Goal: Task Accomplishment & Management: Manage account settings

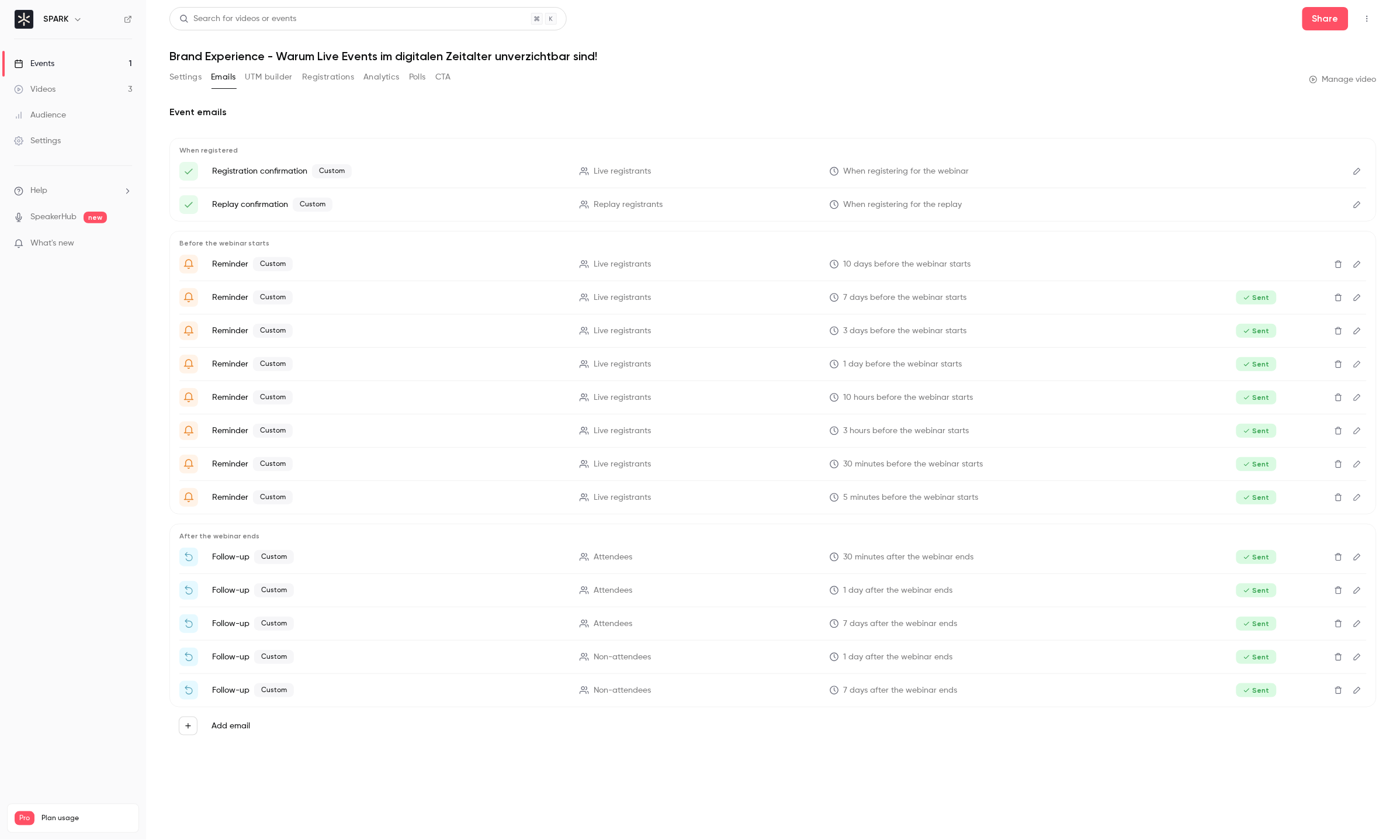
click at [79, 91] on link "Videos 3" at bounding box center [73, 89] width 146 height 26
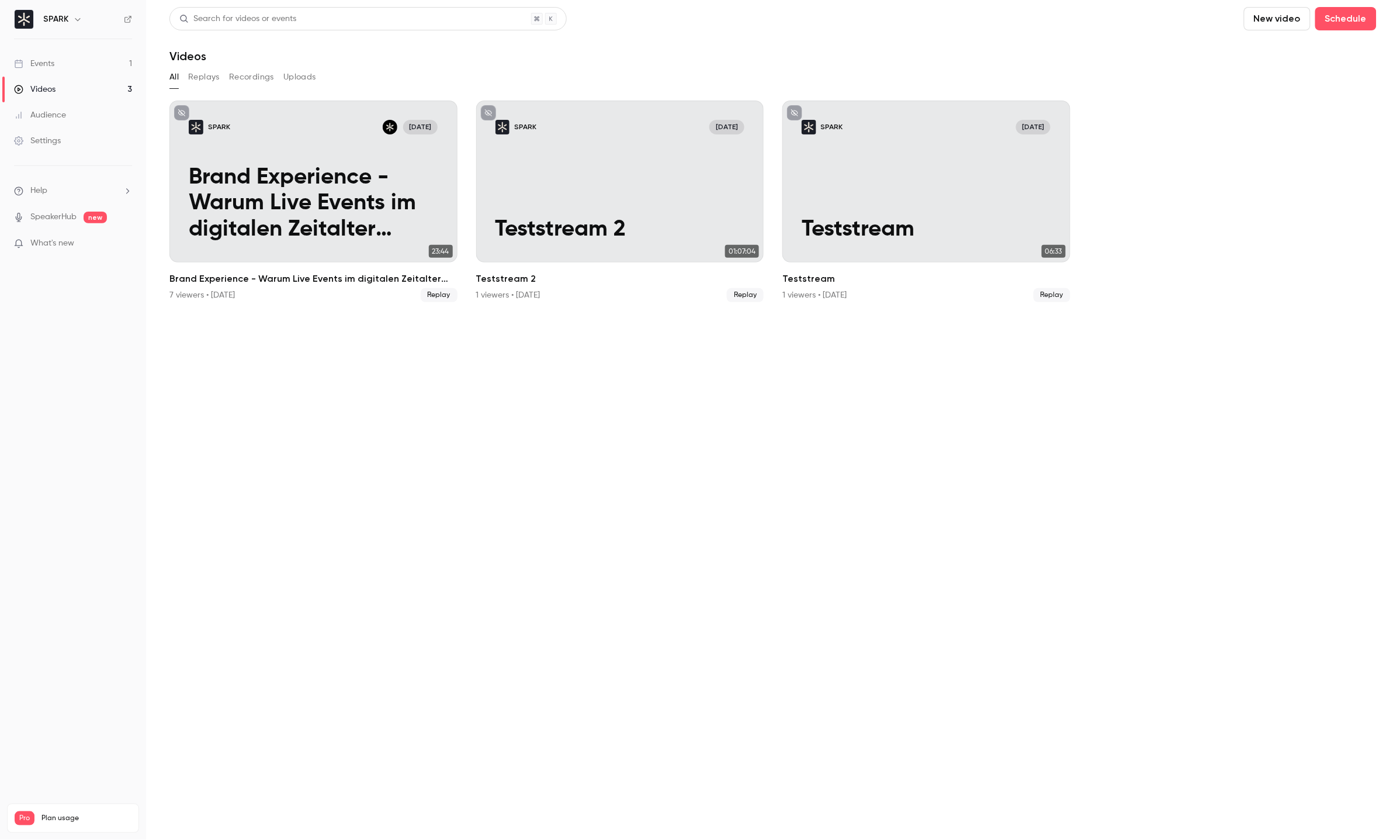
click at [67, 119] on link "Audience" at bounding box center [73, 115] width 146 height 26
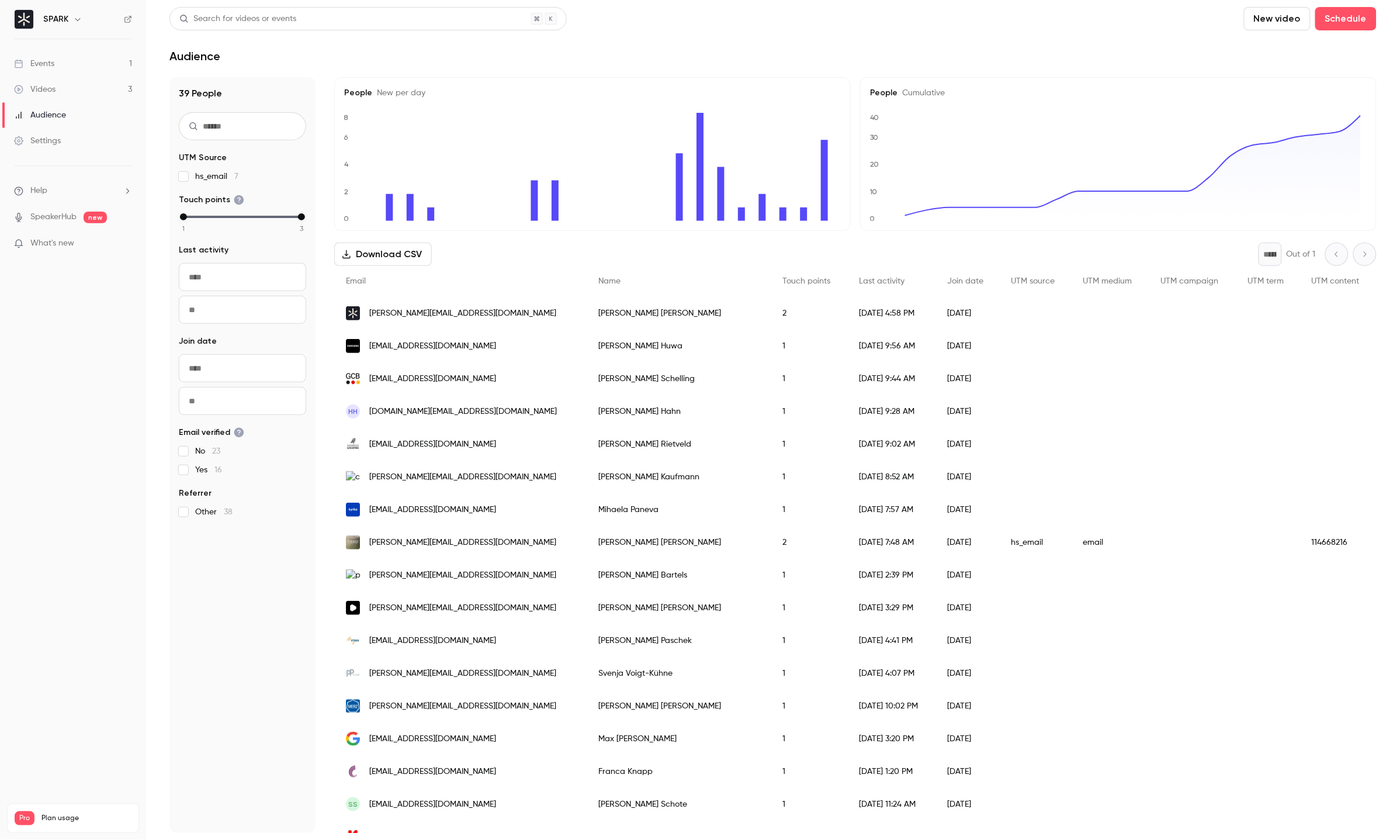
click at [79, 90] on link "Videos 3" at bounding box center [73, 89] width 146 height 26
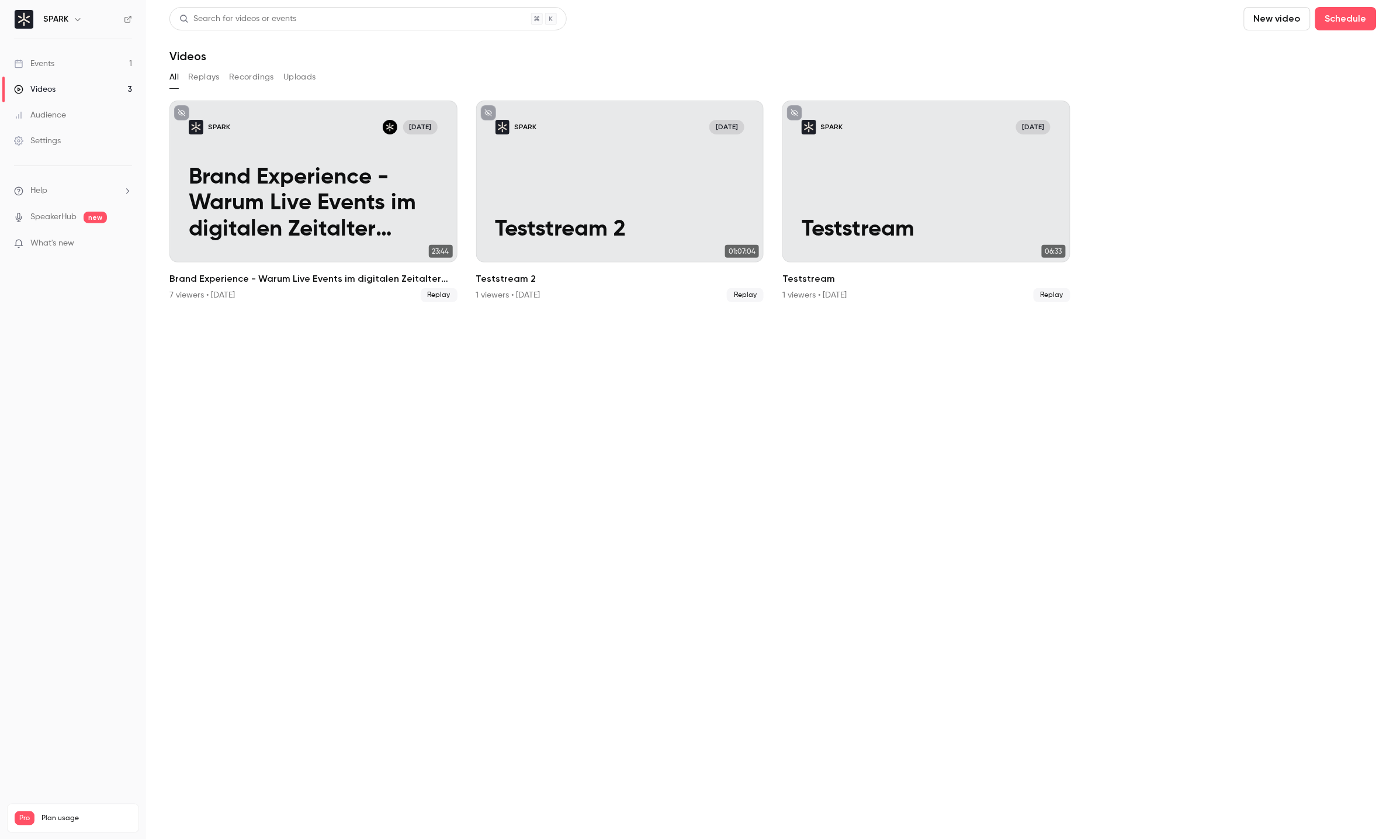
click at [72, 66] on link "Events 1" at bounding box center [73, 63] width 146 height 26
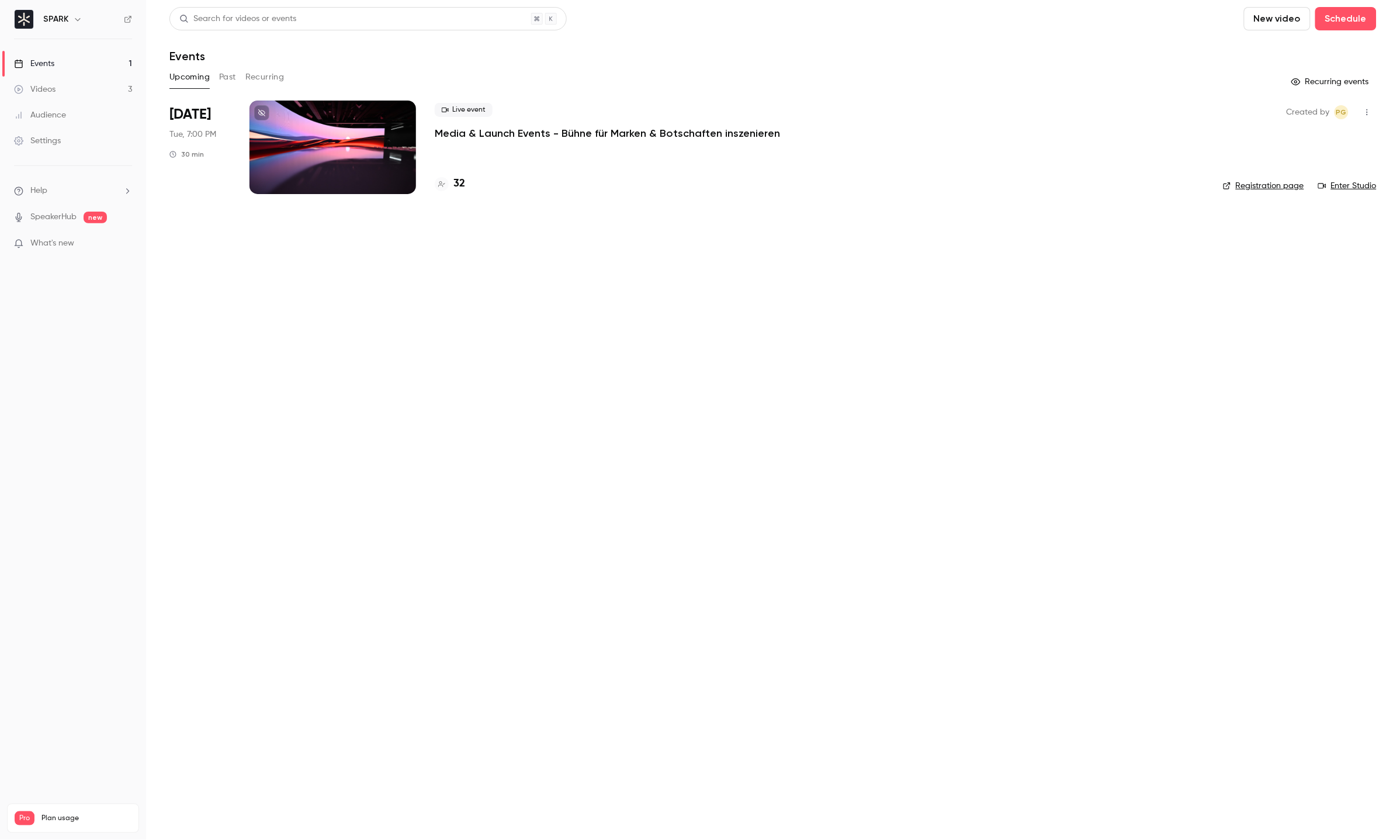
click at [343, 151] on div at bounding box center [333, 147] width 167 height 94
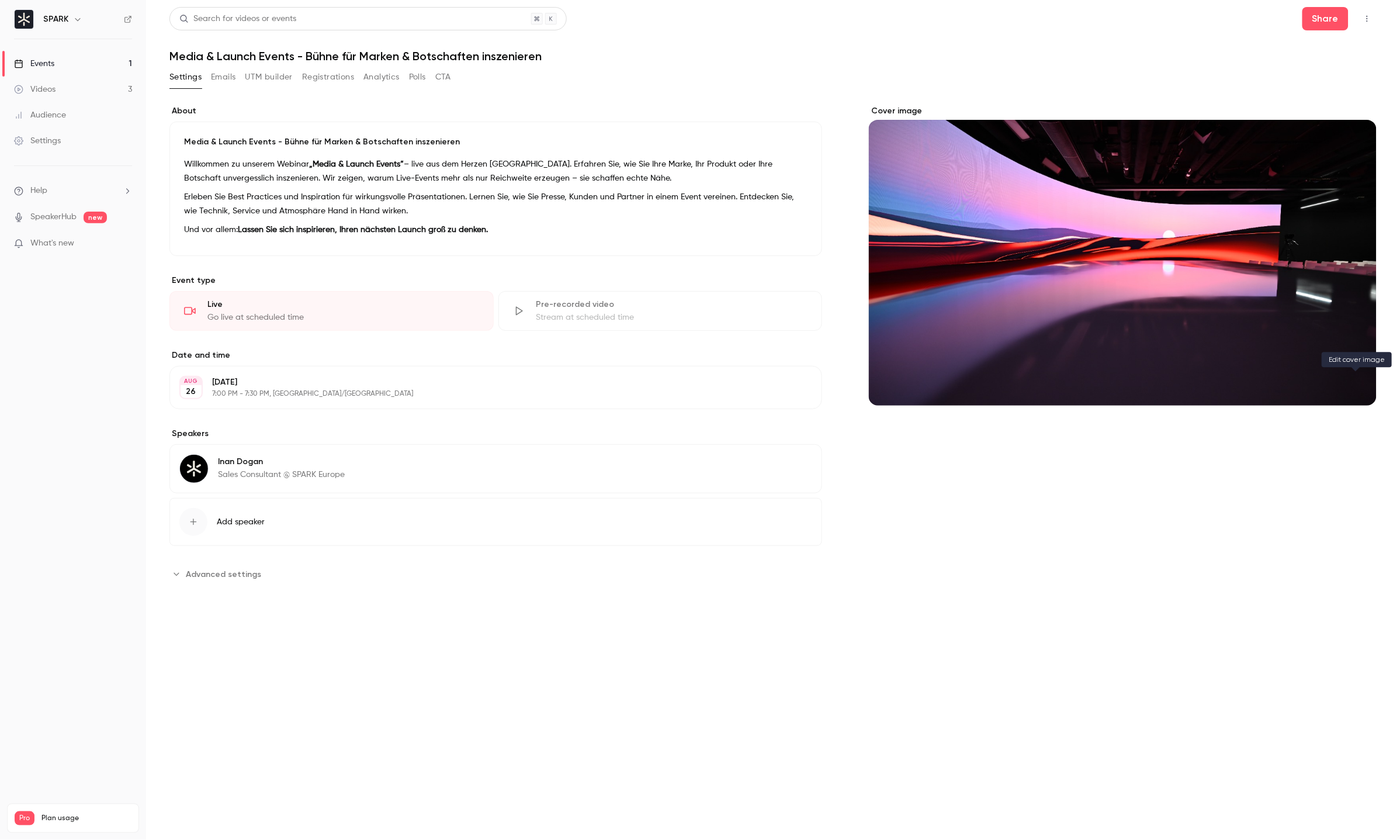
click at [1352, 381] on icon "Cover image" at bounding box center [1356, 385] width 13 height 10
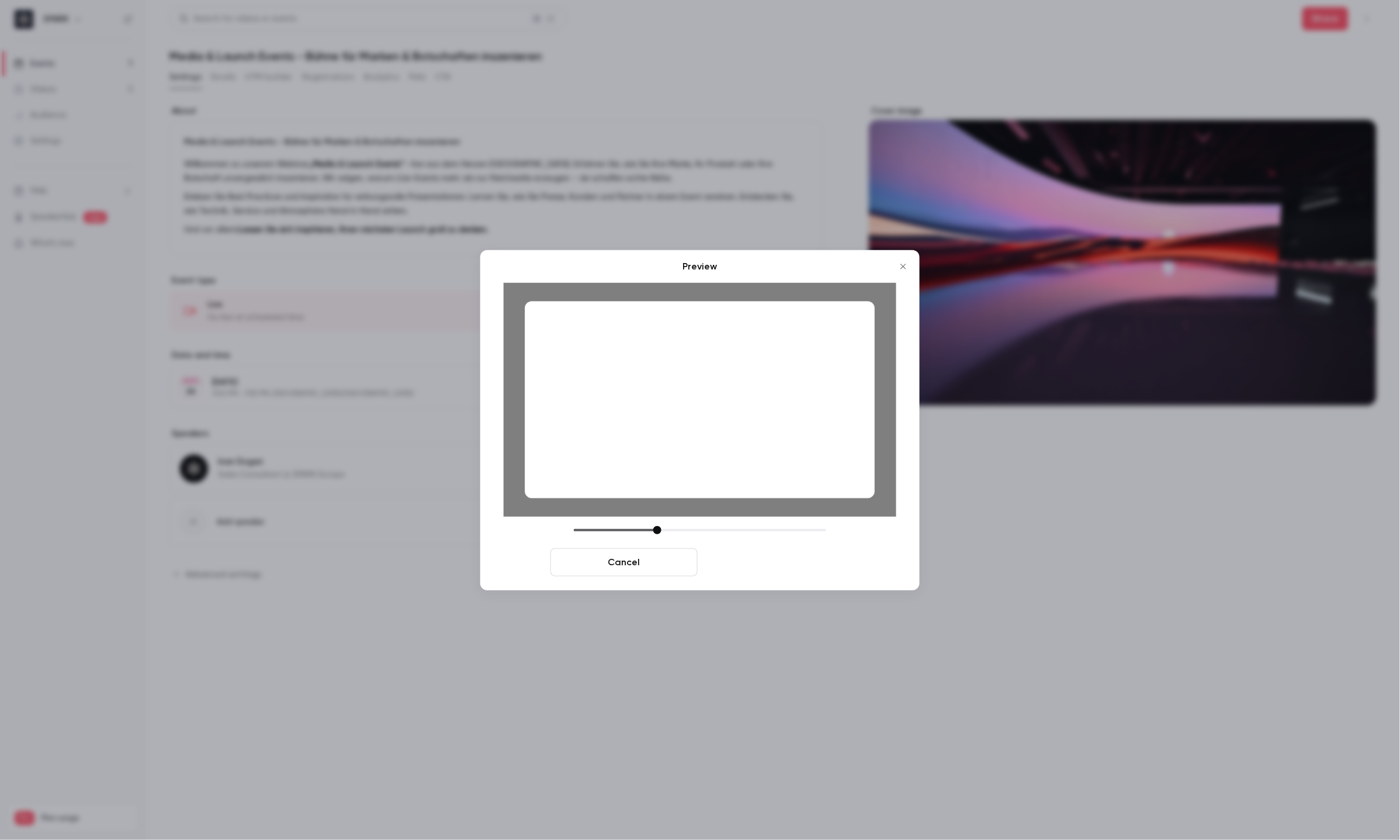
click at [764, 561] on button "Save cover" at bounding box center [777, 562] width 148 height 28
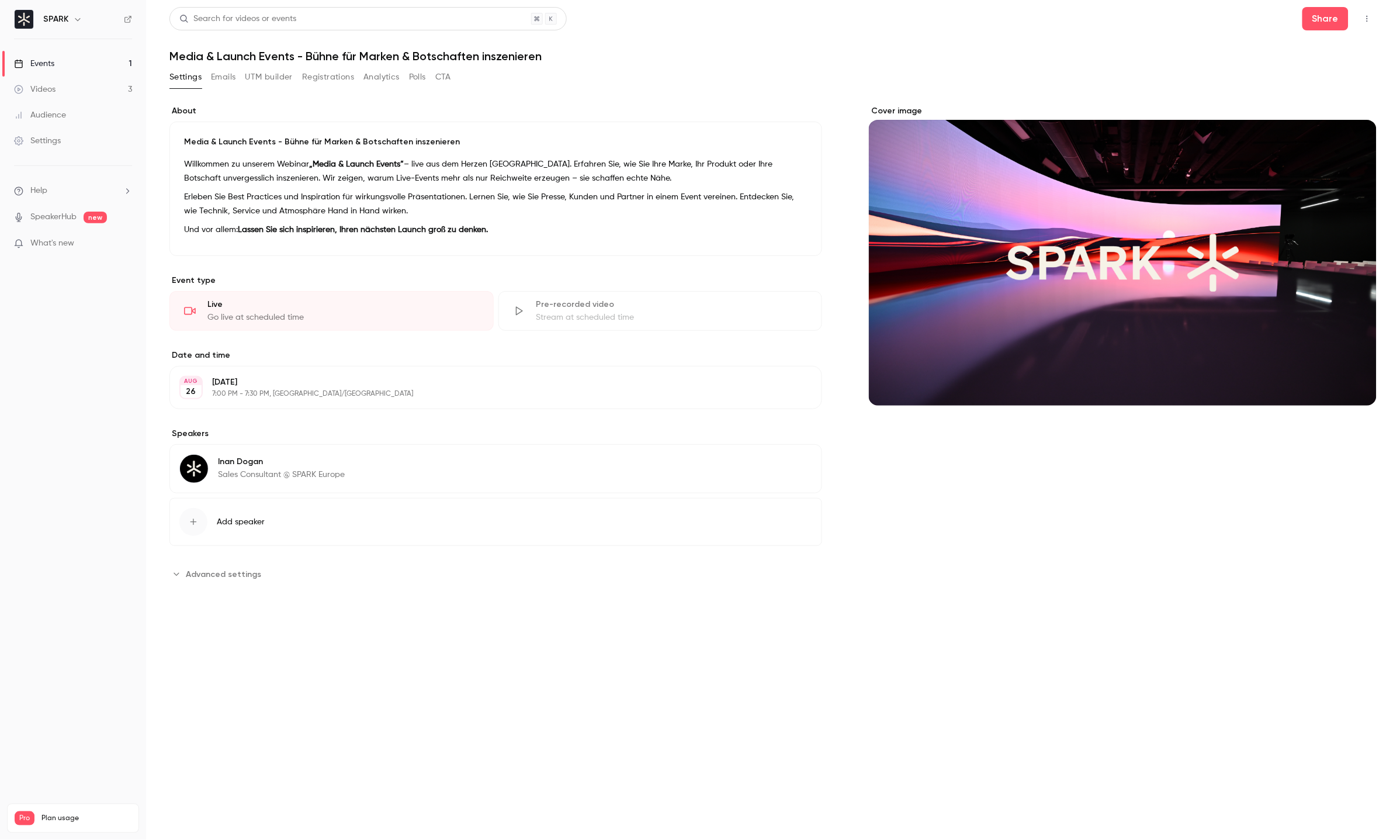
click at [826, 616] on main "Search for videos or events Share Media & Launch Events - Bühne für Marken & Bo…" at bounding box center [773, 420] width 1254 height 840
